Goal: Task Accomplishment & Management: Manage account settings

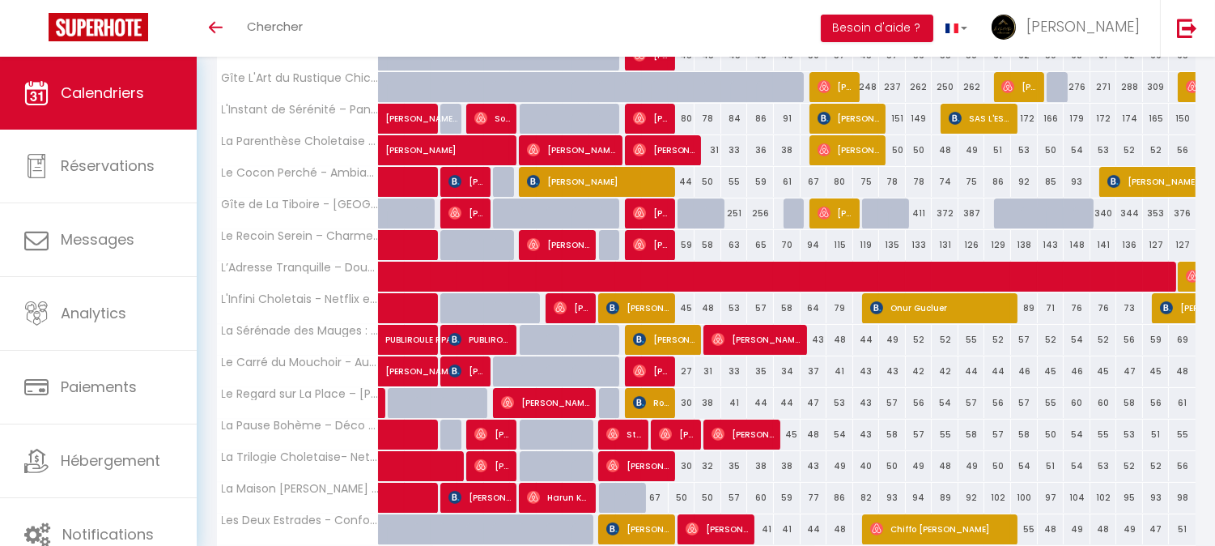
scroll to position [360, 0]
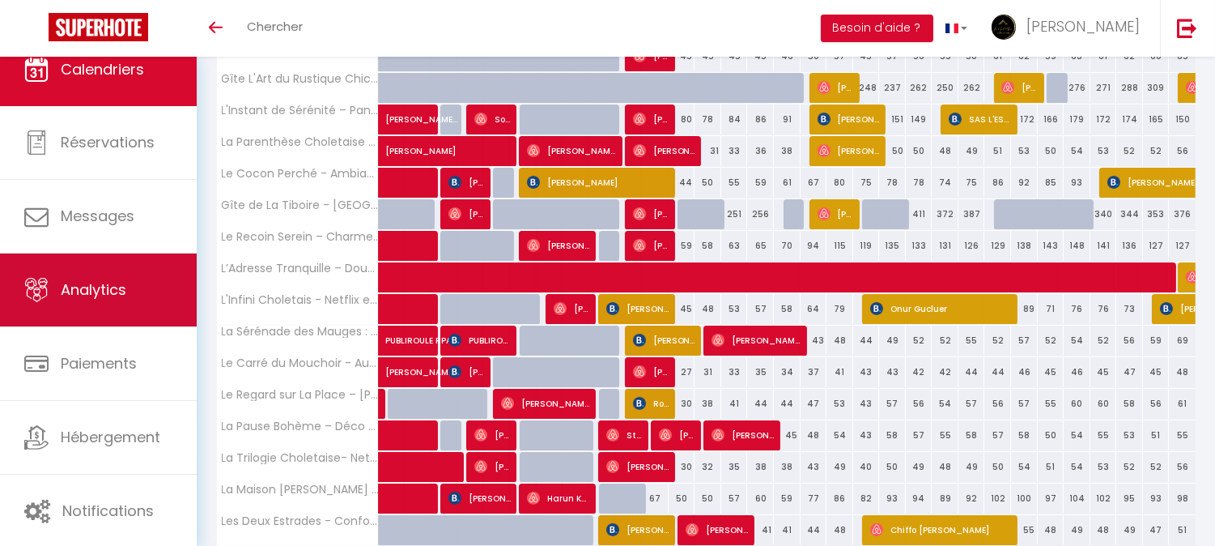
click at [122, 286] on span "Analytics" at bounding box center [94, 289] width 66 height 20
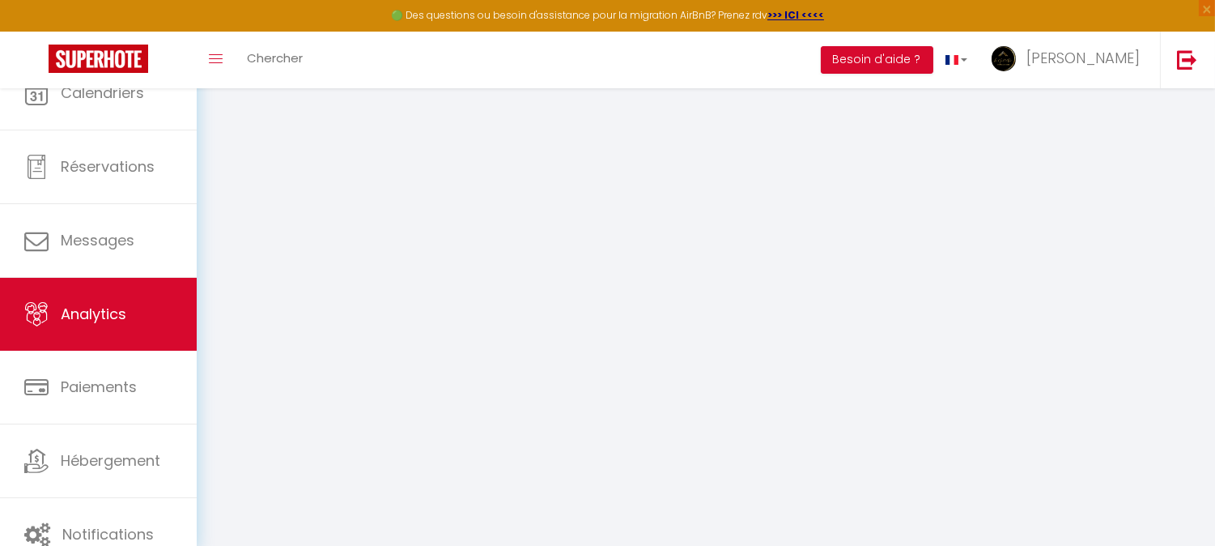
select select "2025"
select select "10"
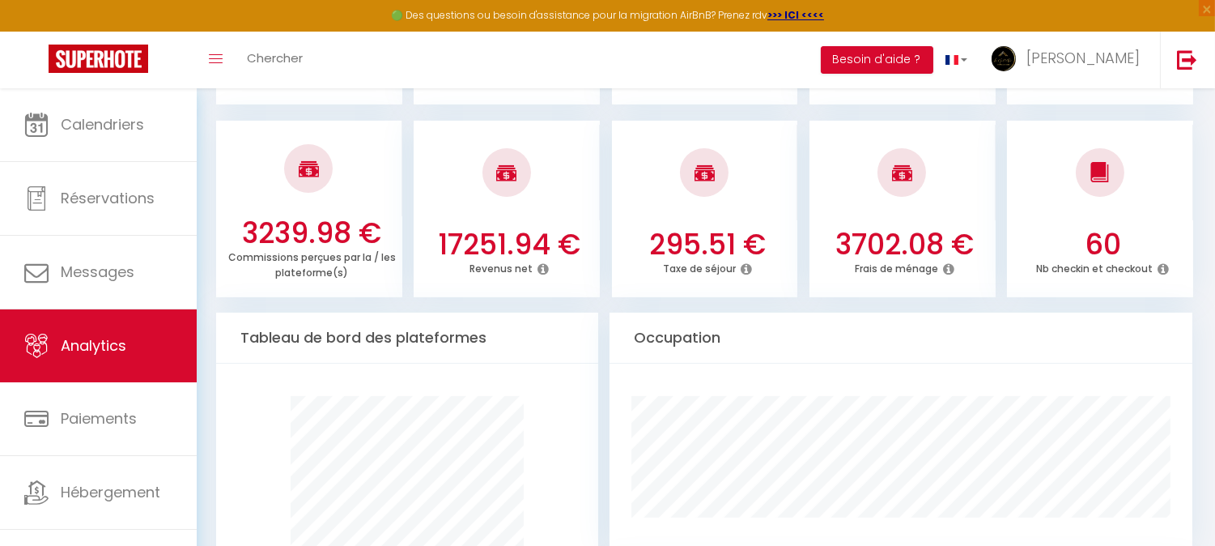
scroll to position [629, 0]
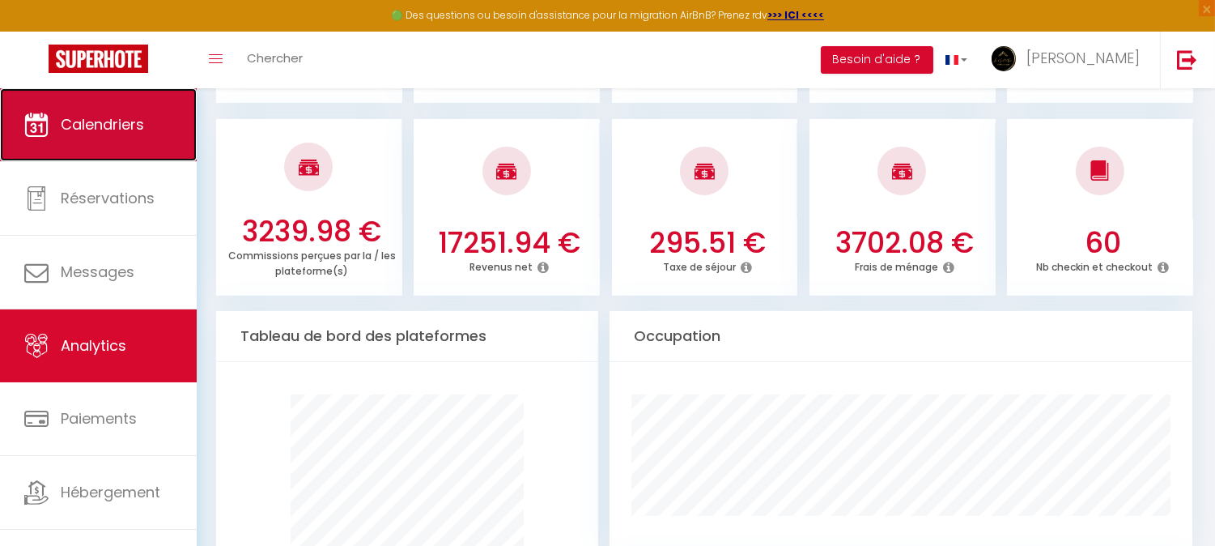
click at [100, 156] on link "Calendriers" at bounding box center [98, 124] width 197 height 73
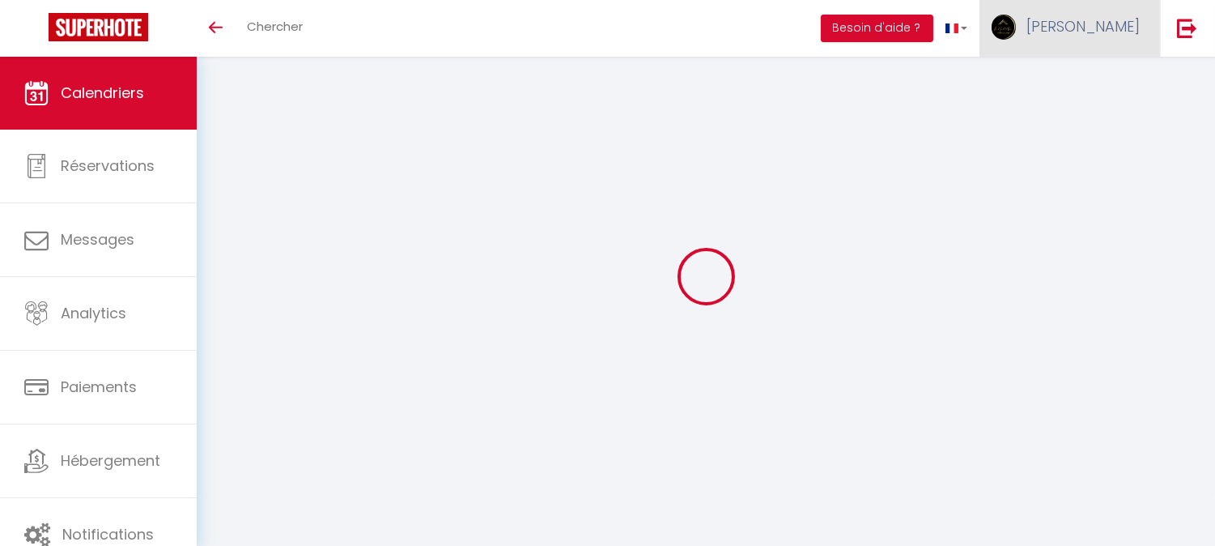
click at [1081, 30] on link "[PERSON_NAME]" at bounding box center [1070, 28] width 181 height 57
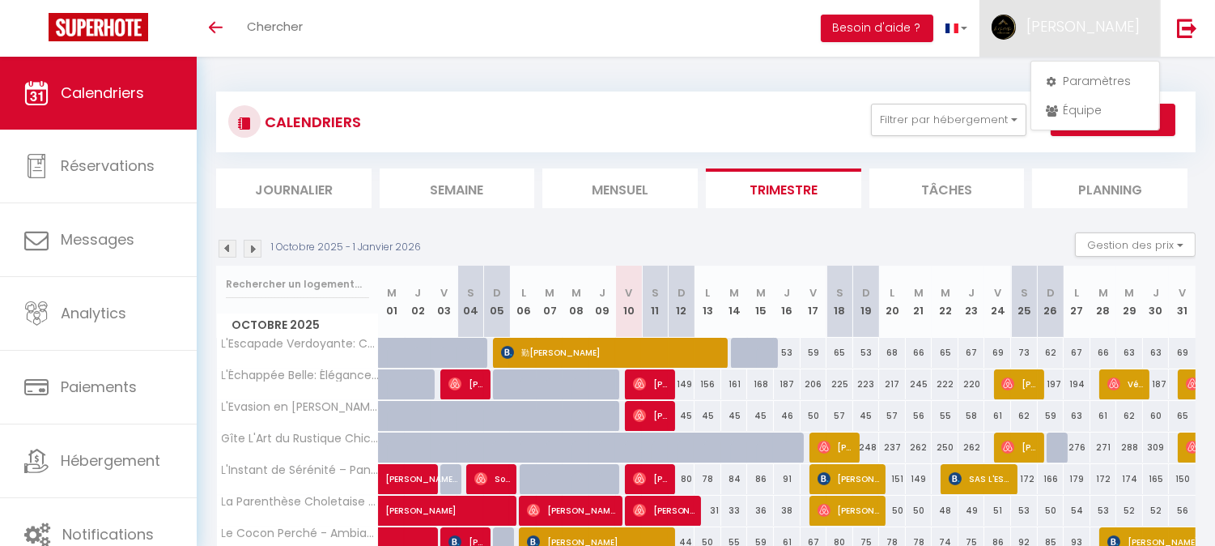
click at [1105, 22] on span "[PERSON_NAME]" at bounding box center [1083, 26] width 113 height 20
click at [1084, 111] on button "Actions" at bounding box center [1113, 120] width 125 height 32
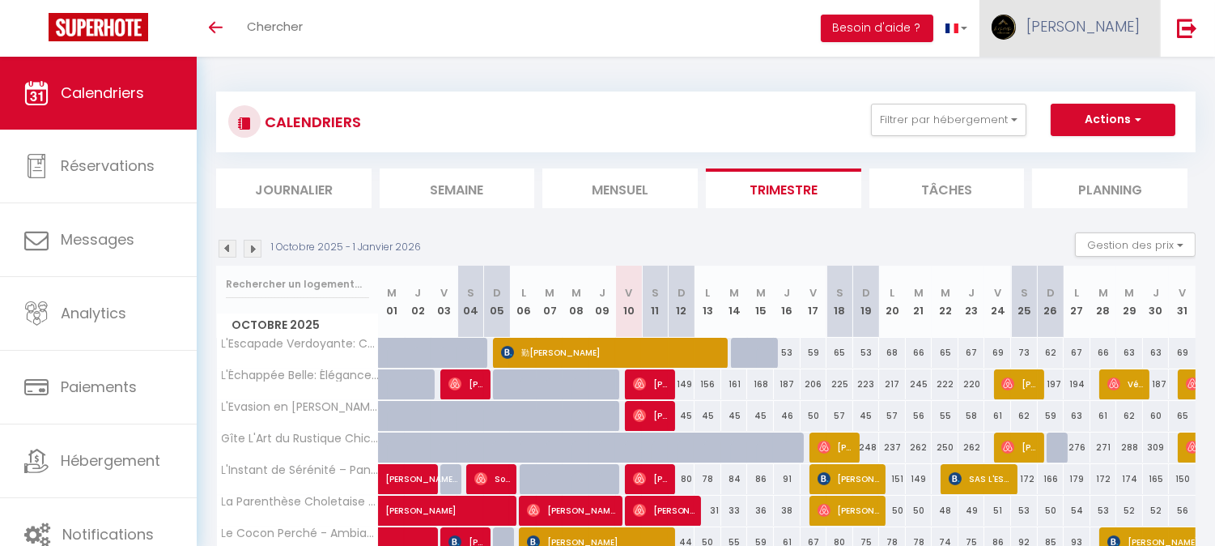
click at [1100, 23] on span "[PERSON_NAME]" at bounding box center [1083, 26] width 113 height 20
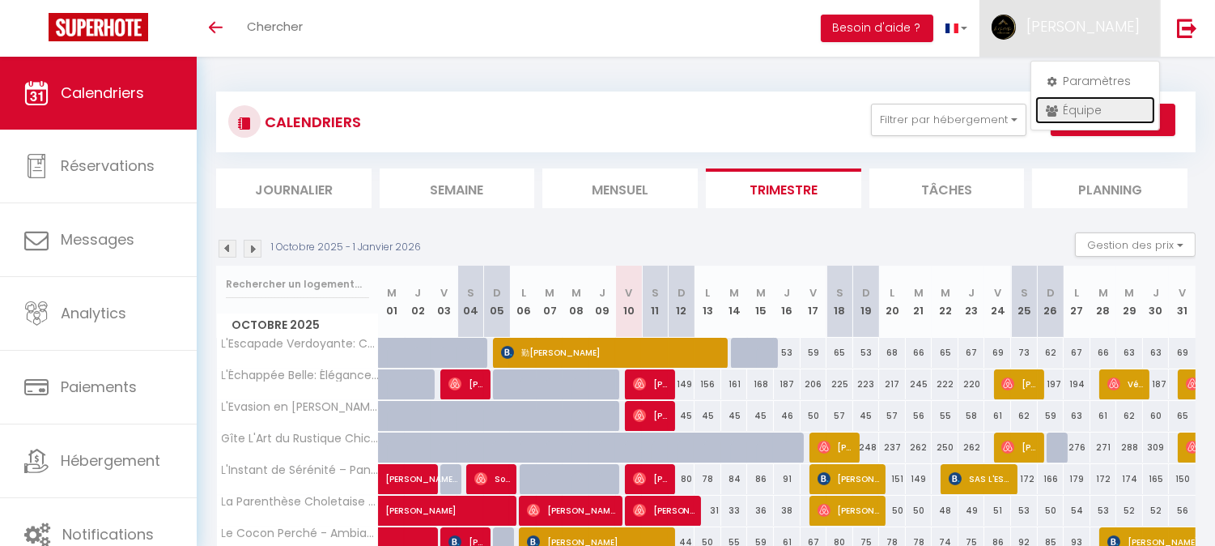
click at [1075, 113] on link "Équipe" at bounding box center [1096, 110] width 120 height 28
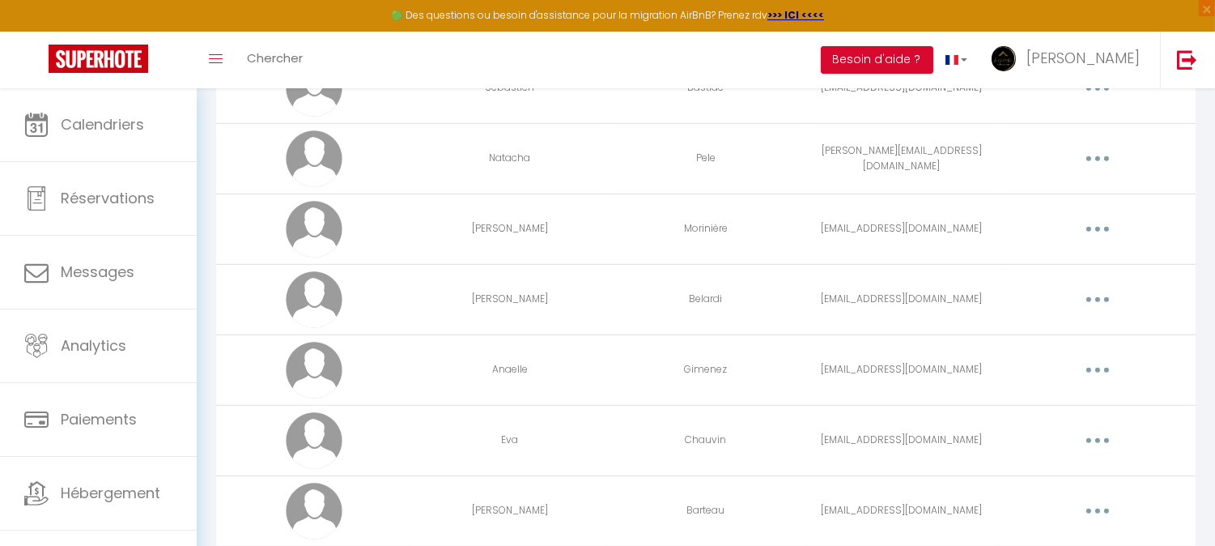
scroll to position [1565, 0]
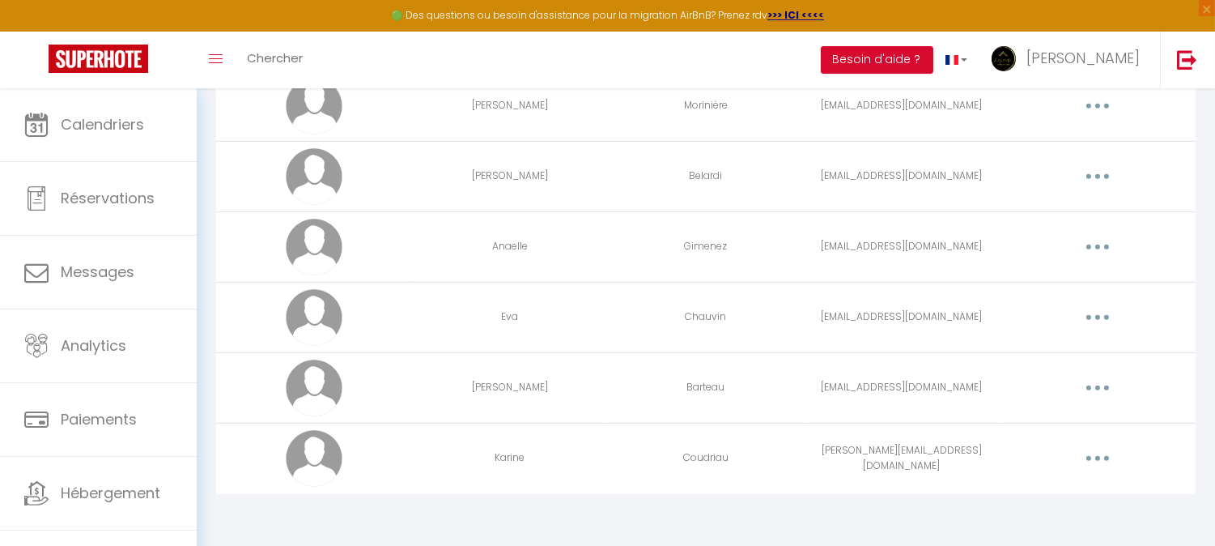
click at [1105, 452] on button "button" at bounding box center [1097, 458] width 45 height 26
click at [1008, 495] on link "Editer" at bounding box center [1056, 496] width 120 height 28
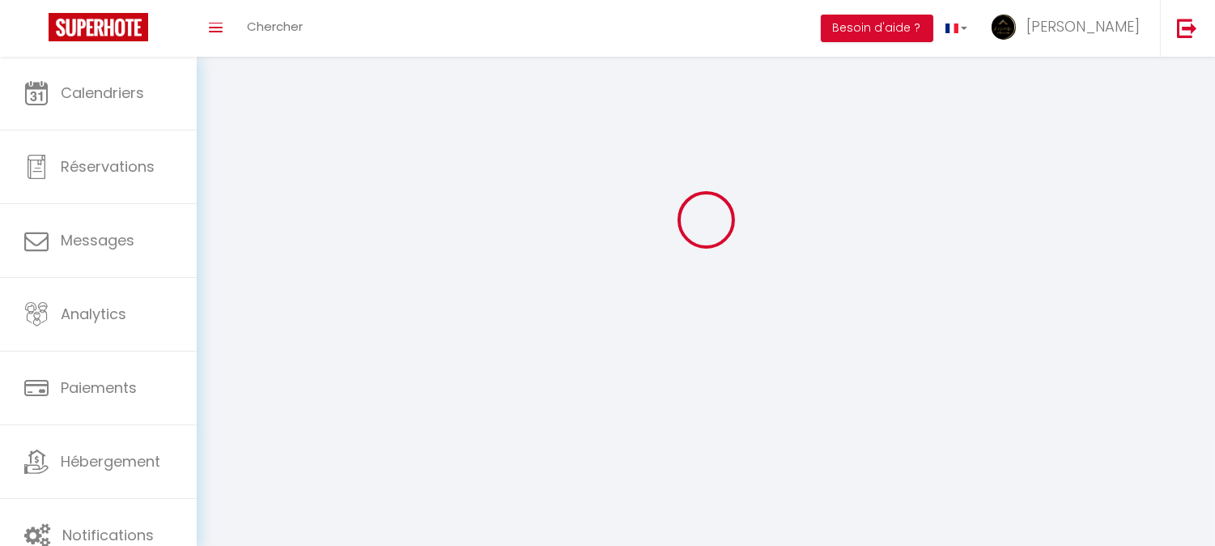
type input "Karine"
type input "Coudriau"
type input "karine.coudriau@gmail.com"
type textarea "https://app.superhote.com/#/connect/gOjfE0YfGS"
checkbox input "false"
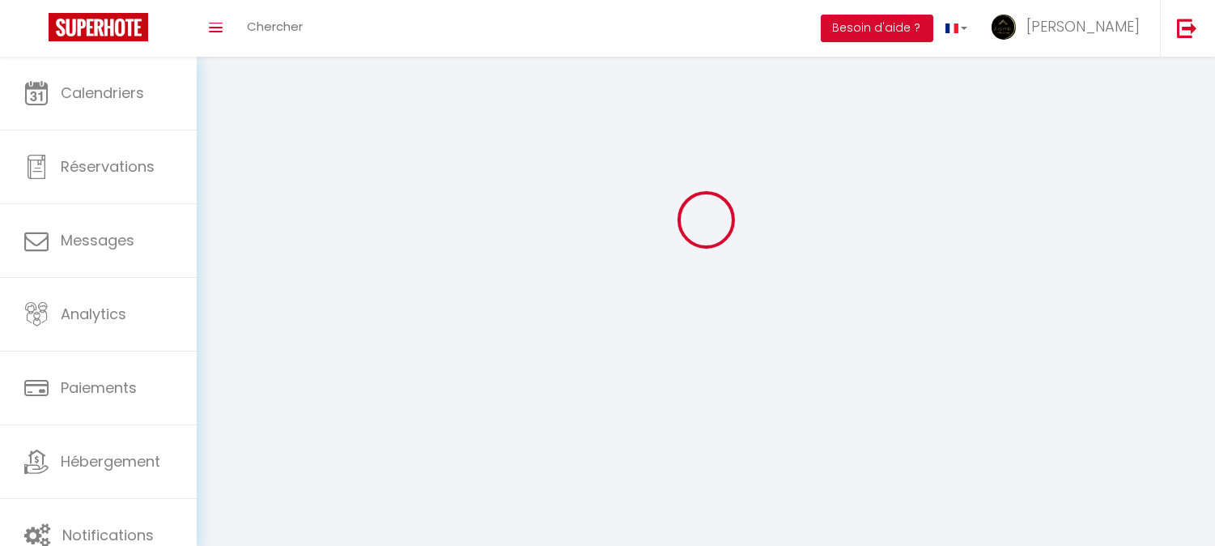
checkbox input "false"
checkbox input "true"
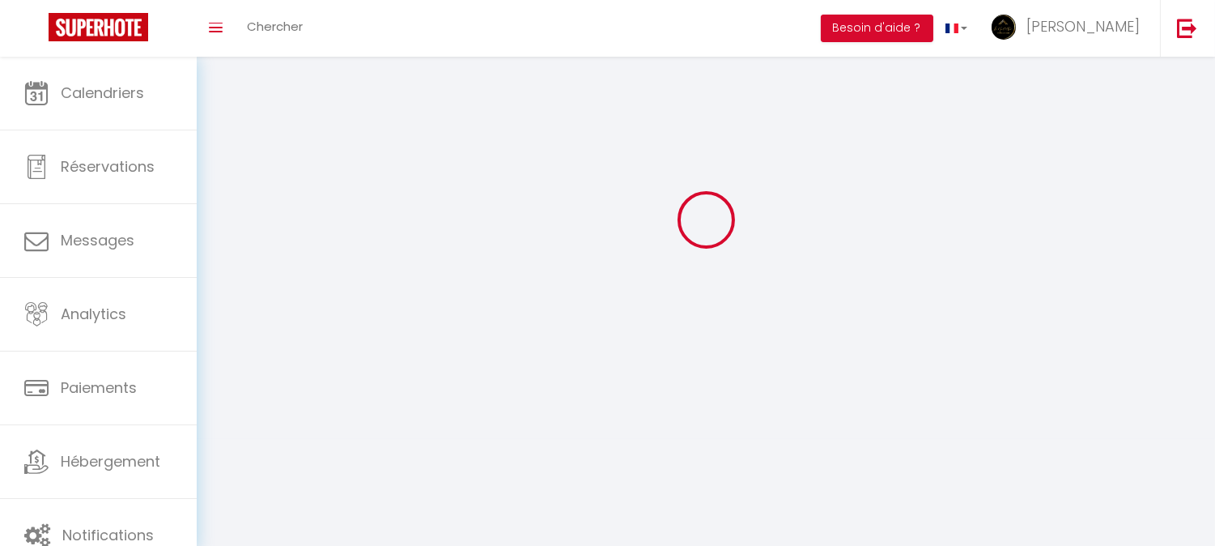
checkbox input "true"
checkbox input "false"
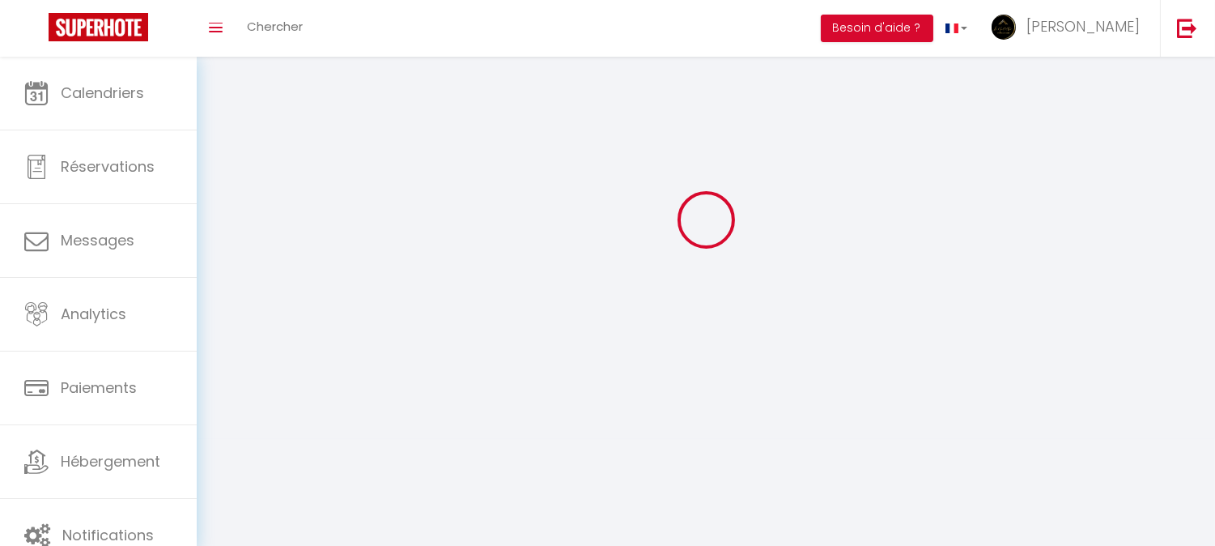
checkbox input "false"
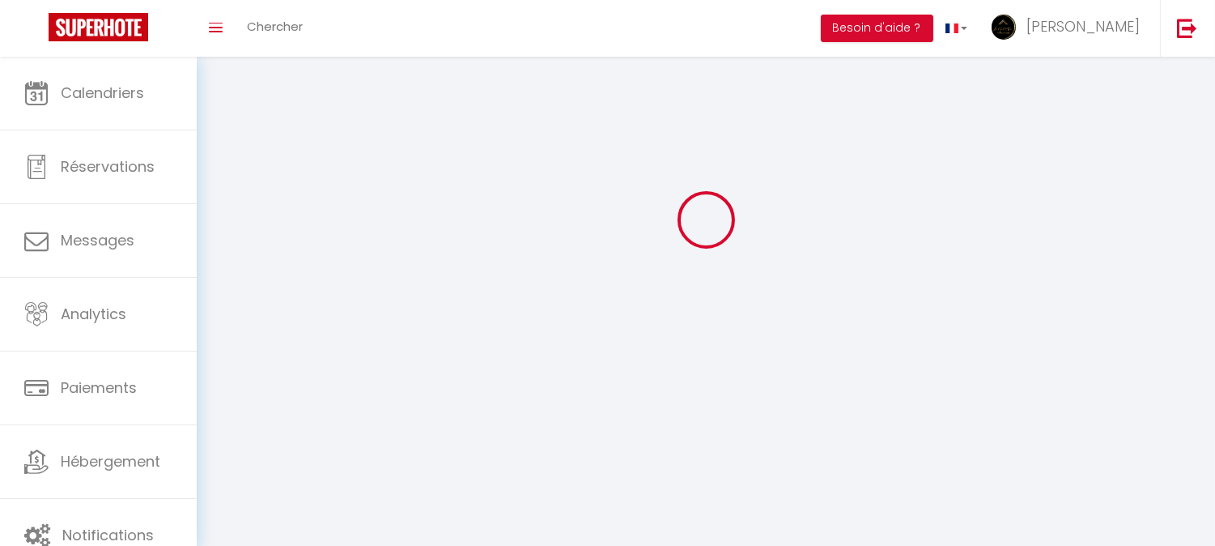
select select
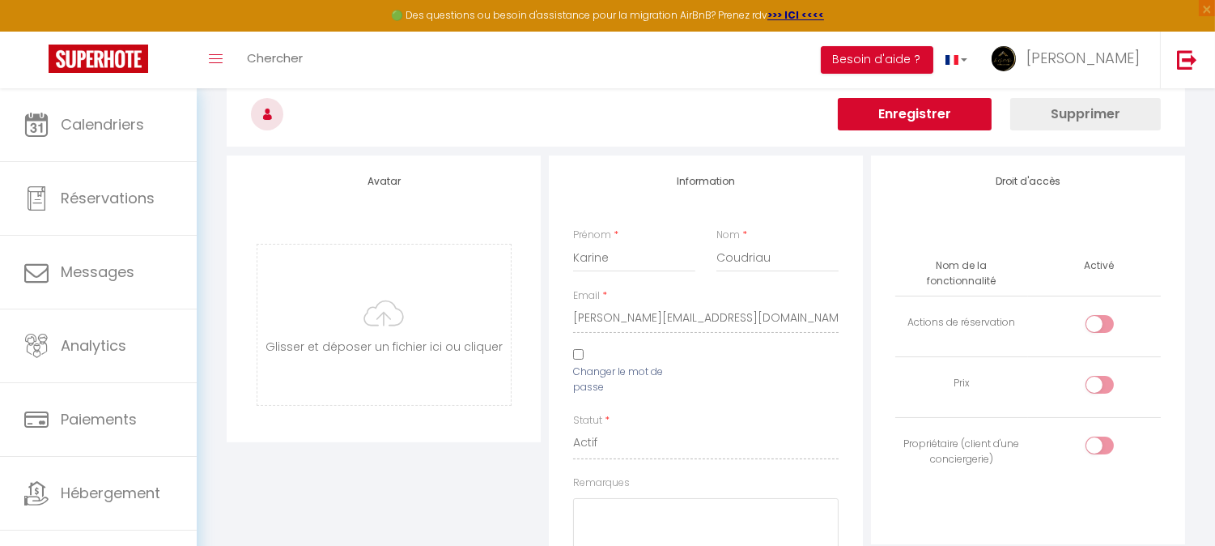
scroll to position [90, 0]
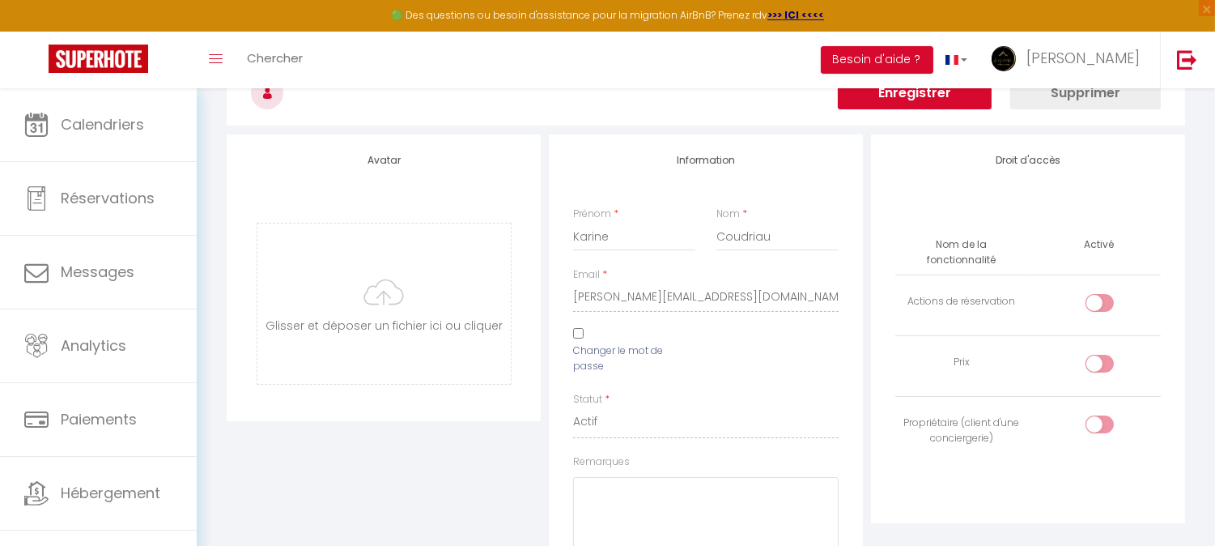
click at [662, 344] on label "Changer le mot de passe" at bounding box center [634, 358] width 122 height 31
click at [584, 338] on input "Changer le mot de passe" at bounding box center [578, 333] width 11 height 11
checkbox input "true"
click at [679, 418] on icon at bounding box center [675, 421] width 16 height 10
click at [529, 413] on div "Avatar Glisser et déposer un fichier ici ou cliquer Ooops, something wrong happ…" at bounding box center [706, 510] width 967 height 753
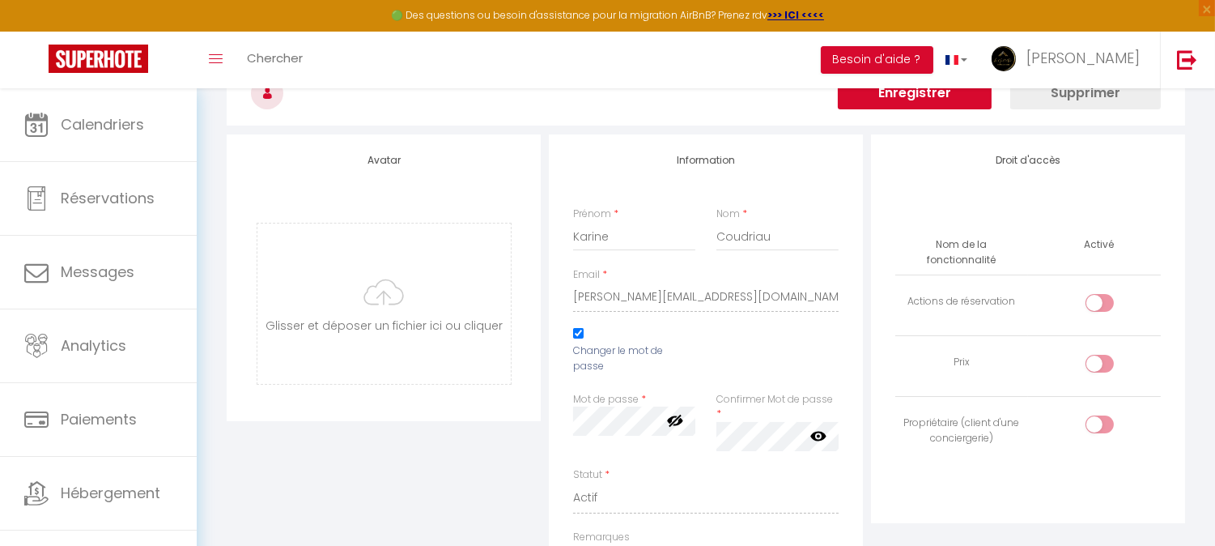
click at [820, 439] on icon at bounding box center [819, 436] width 16 height 16
click at [932, 96] on button "Enregistrer" at bounding box center [915, 93] width 154 height 32
